Goal: Task Accomplishment & Management: Manage account settings

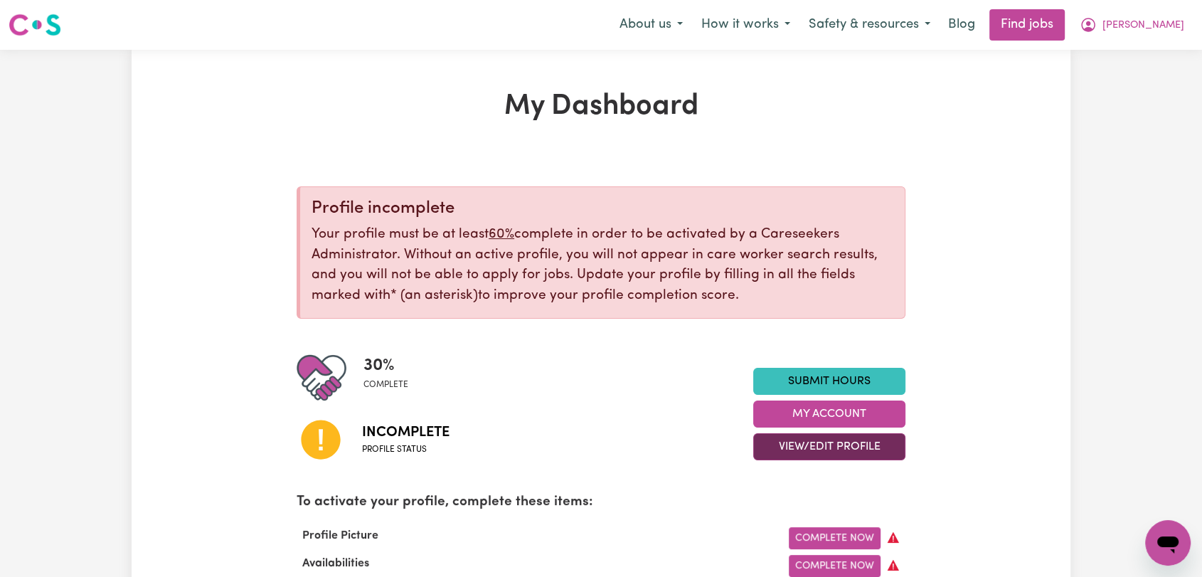
click at [831, 436] on button "View/Edit Profile" at bounding box center [829, 446] width 152 height 27
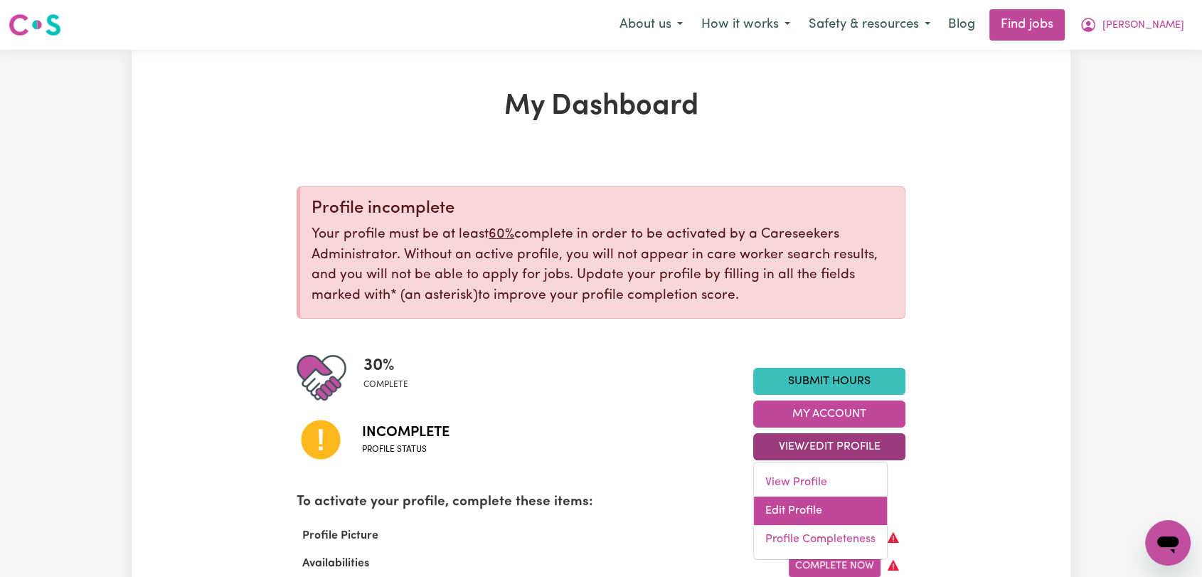
click at [817, 506] on link "Edit Profile" at bounding box center [820, 511] width 133 height 28
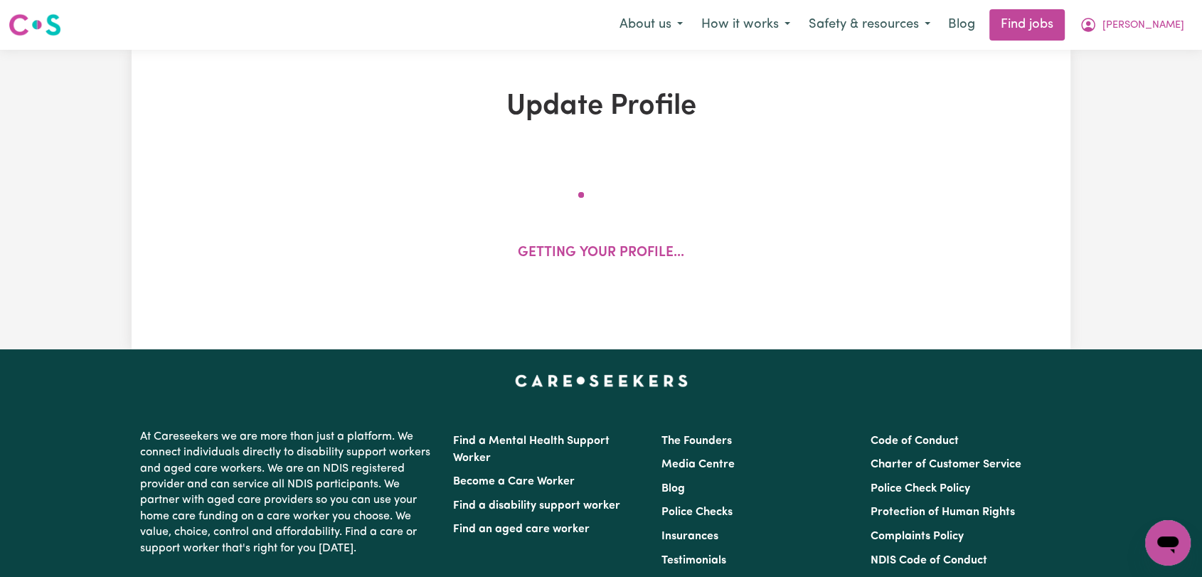
select select "[DEMOGRAPHIC_DATA]"
select select "Australian PR"
select select "Studying a healthcare related degree or qualification"
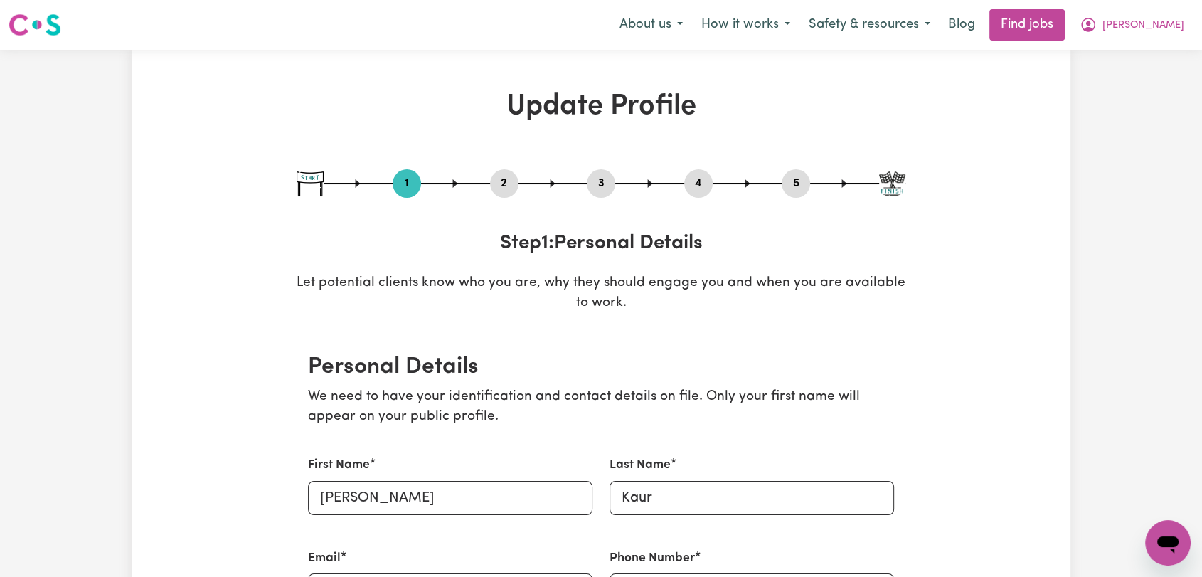
click at [711, 187] on button "4" at bounding box center [698, 183] width 28 height 18
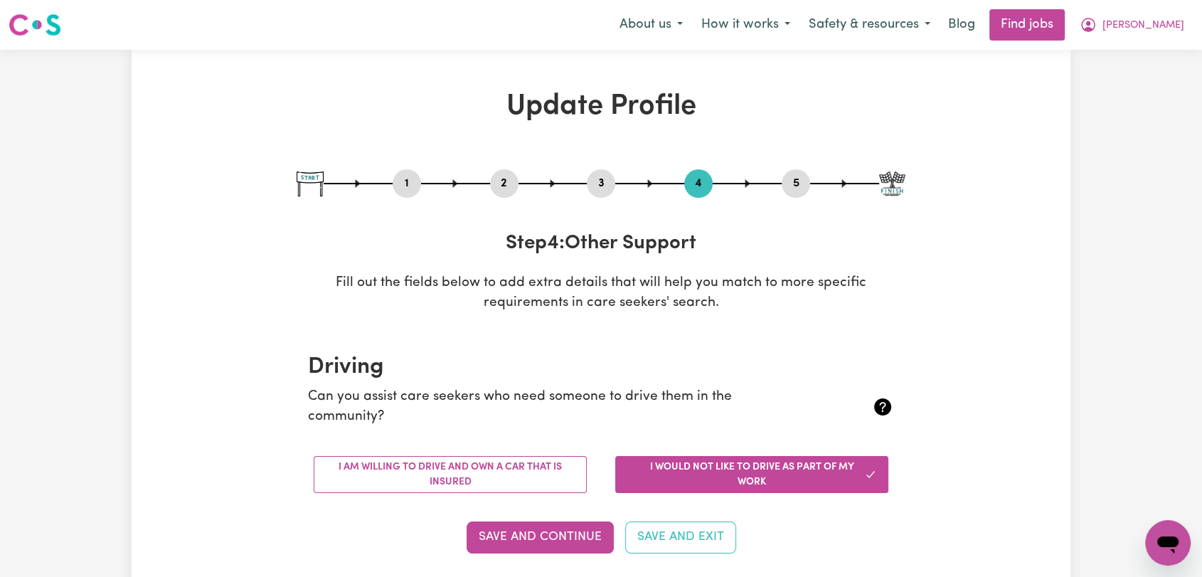
click at [401, 179] on button "1" at bounding box center [407, 183] width 28 height 18
select select "[DEMOGRAPHIC_DATA]"
select select "Australian PR"
select select "Studying a healthcare related degree or qualification"
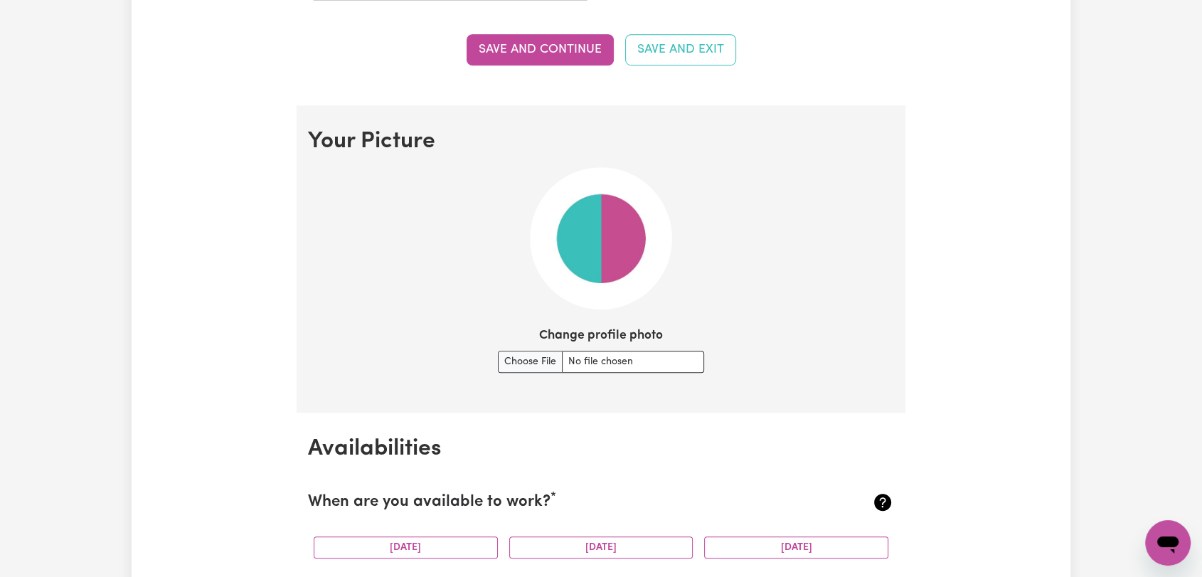
scroll to position [1027, 0]
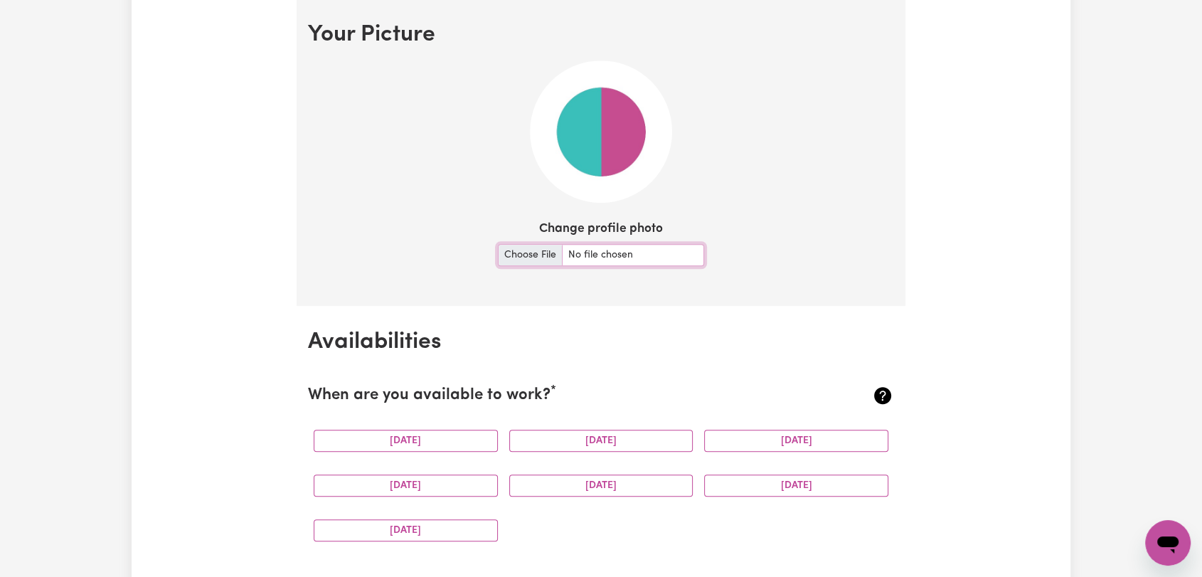
click at [509, 263] on input "Change profile photo" at bounding box center [601, 255] width 206 height 22
type input "C:\fakepath\[PERSON_NAME] [PERSON_NAME] - Picture.jpeg"
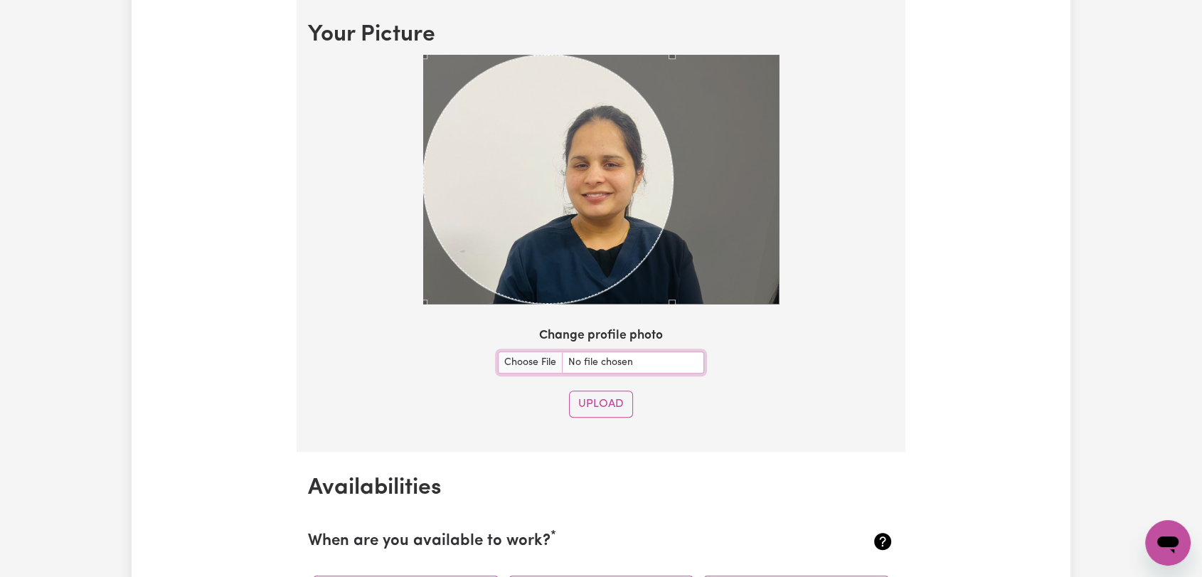
click at [796, 225] on div at bounding box center [601, 182] width 586 height 255
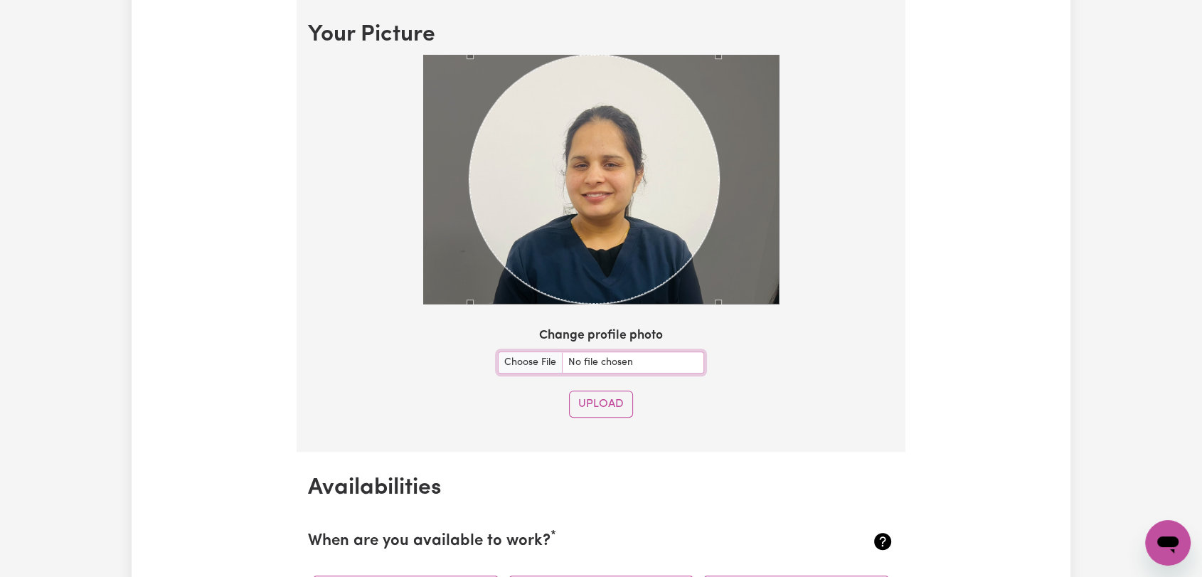
click at [606, 202] on div "Use the arrow keys to move the crop selection area" at bounding box center [595, 180] width 250 height 250
drag, startPoint x: 605, startPoint y: 401, endPoint x: 607, endPoint y: 394, distance: 7.4
click at [605, 400] on button "Upload" at bounding box center [601, 404] width 64 height 27
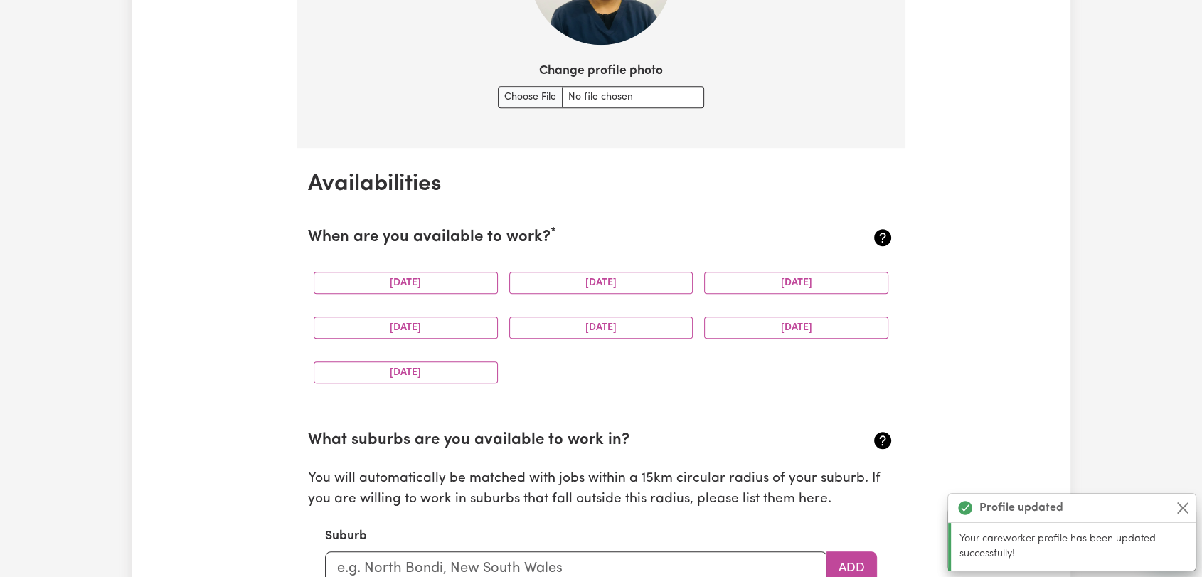
scroll to position [1016, 0]
